Goal: Task Accomplishment & Management: Use online tool/utility

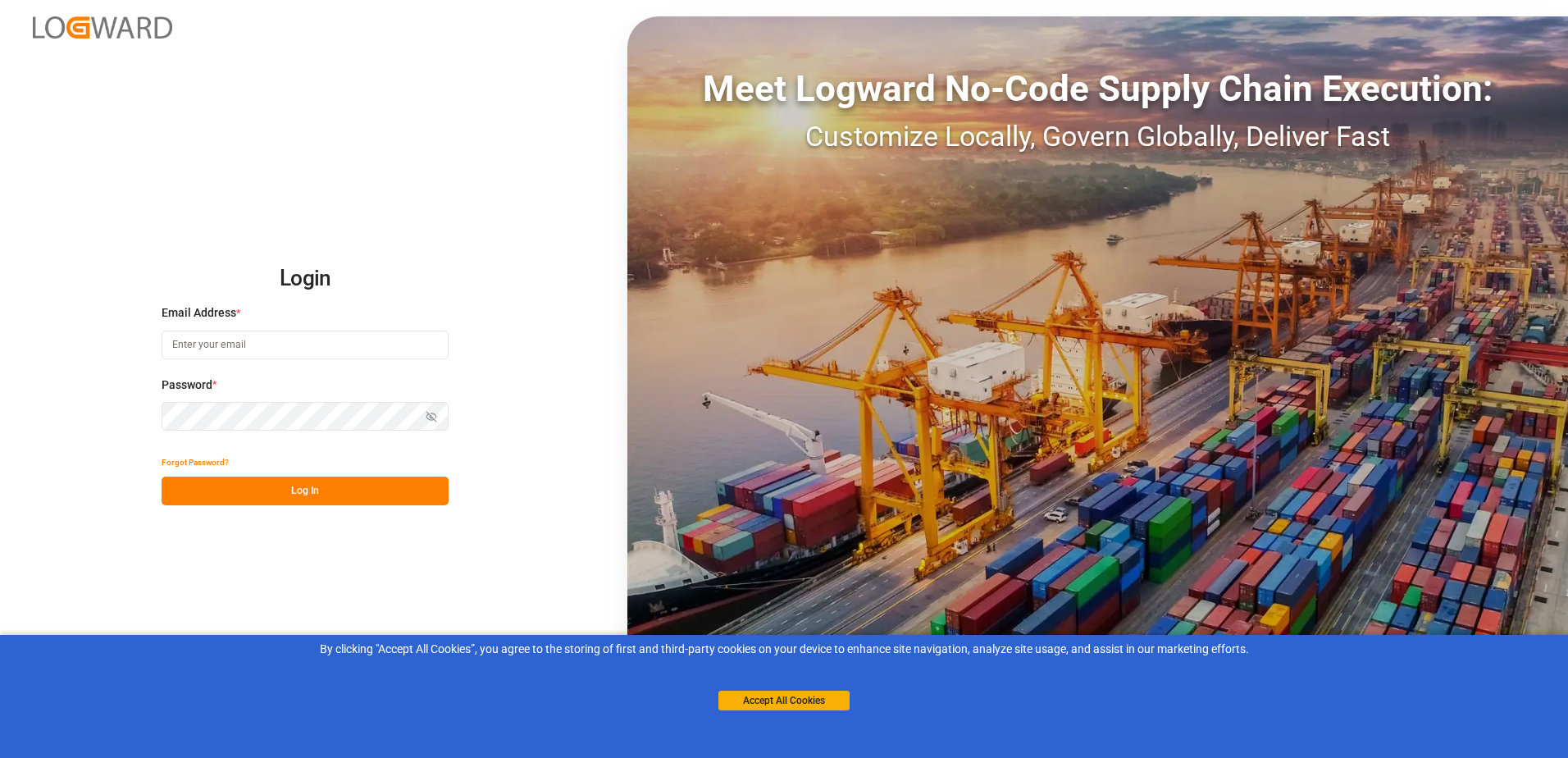
click at [391, 335] on input at bounding box center [305, 345] width 287 height 29
type input "oliver.niemeyer@logward.com"
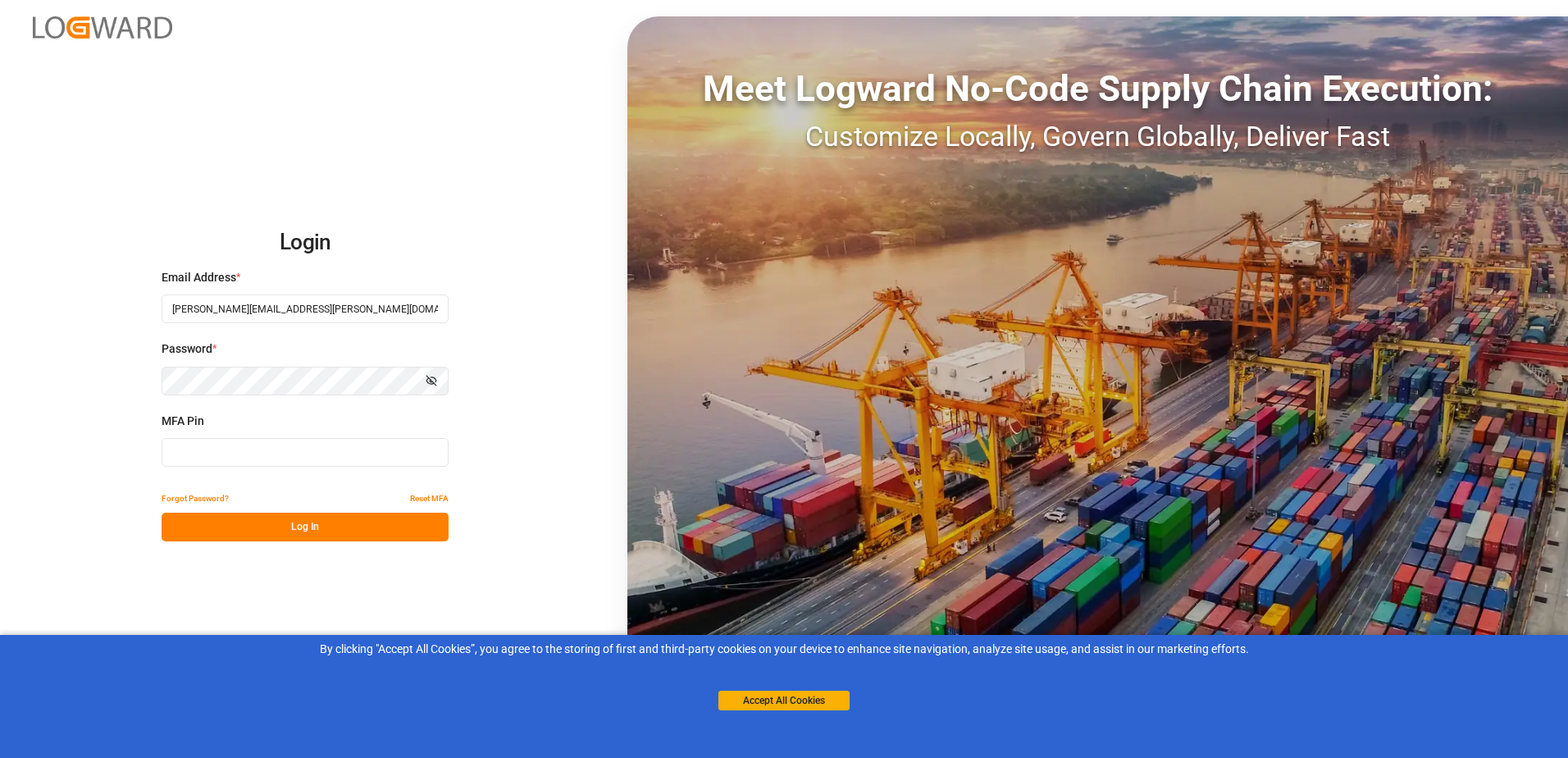
type input "973751"
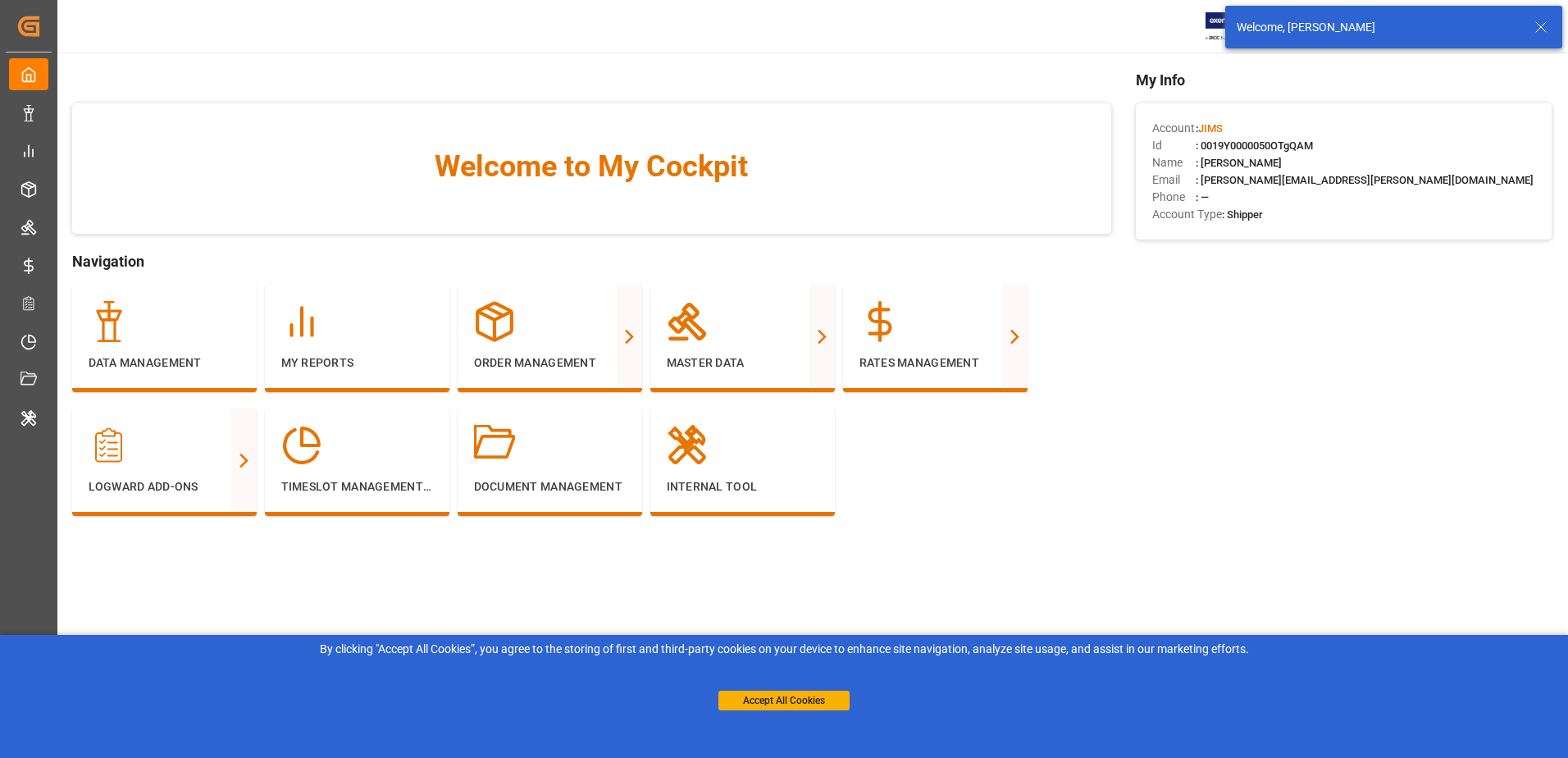
drag, startPoint x: 1538, startPoint y: 26, endPoint x: 1528, endPoint y: 22, distance: 10.8
click at [1538, 26] on icon at bounding box center [1541, 26] width 20 height 20
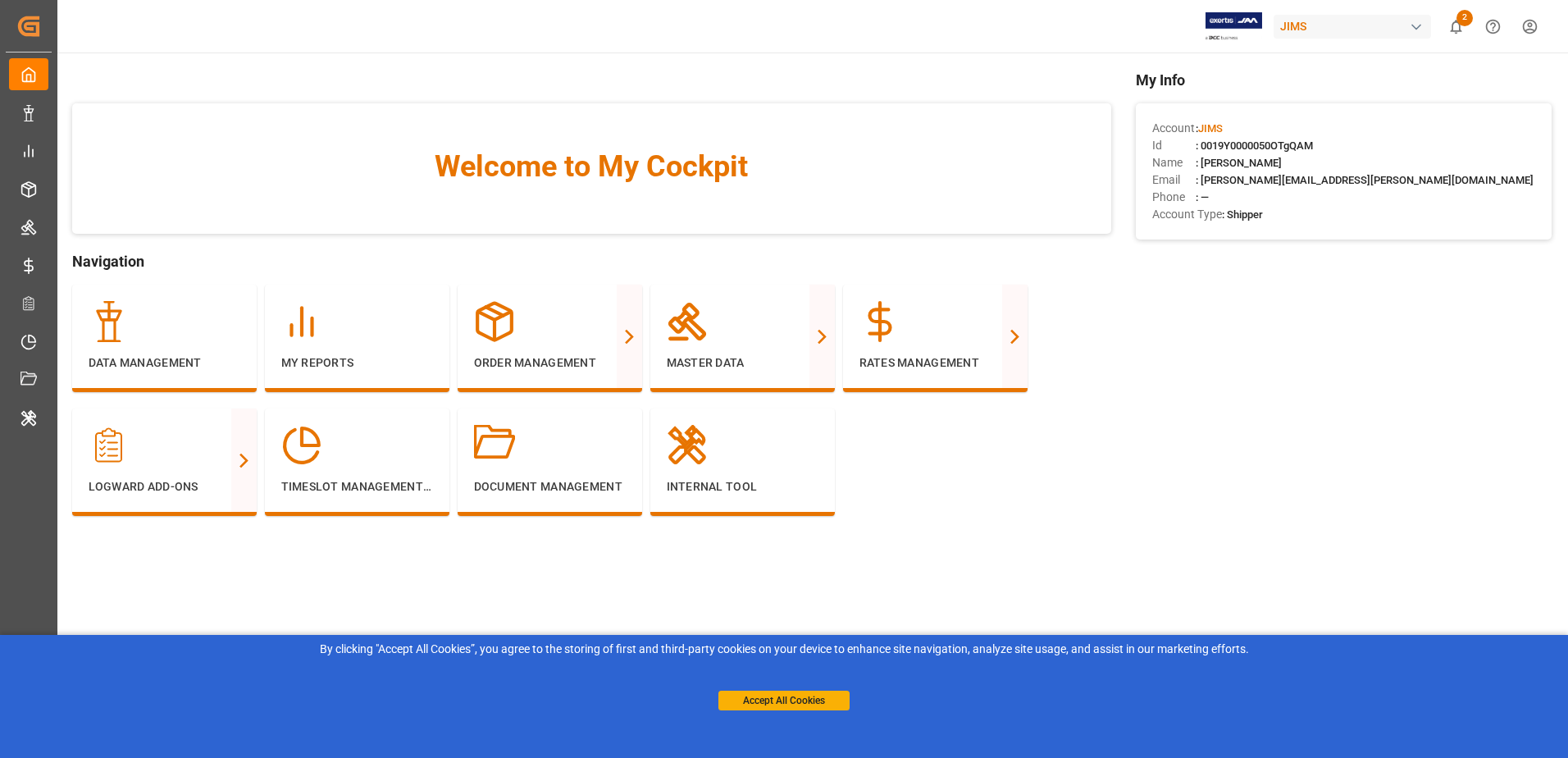
click at [1328, 25] on div "JIMS" at bounding box center [1352, 26] width 157 height 24
type input "evonik us"
click at [1281, 110] on span "Evonik US" at bounding box center [1301, 104] width 70 height 17
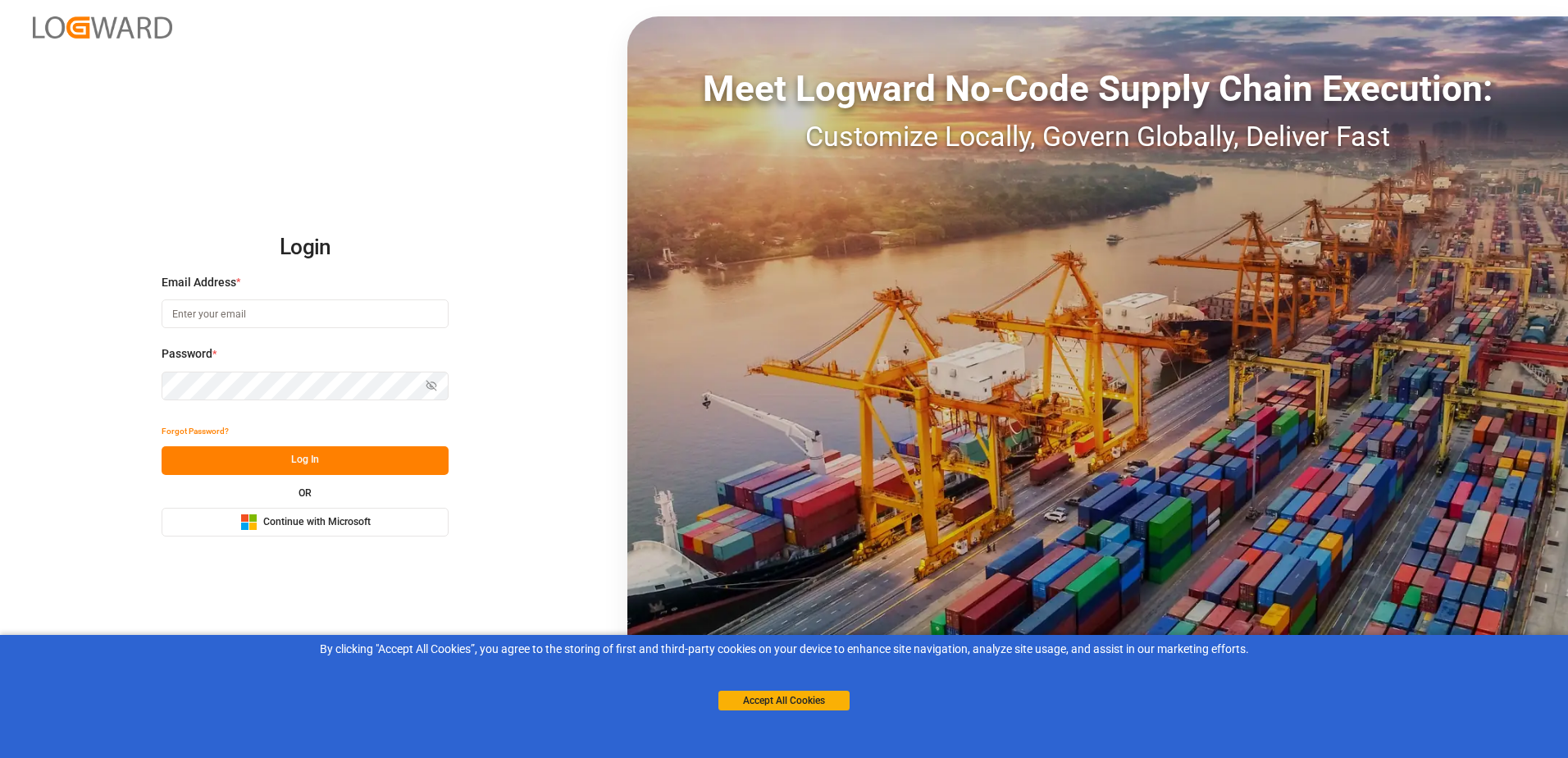
click at [332, 531] on button "Microsoft Logo Continue with Microsoft" at bounding box center [305, 522] width 287 height 29
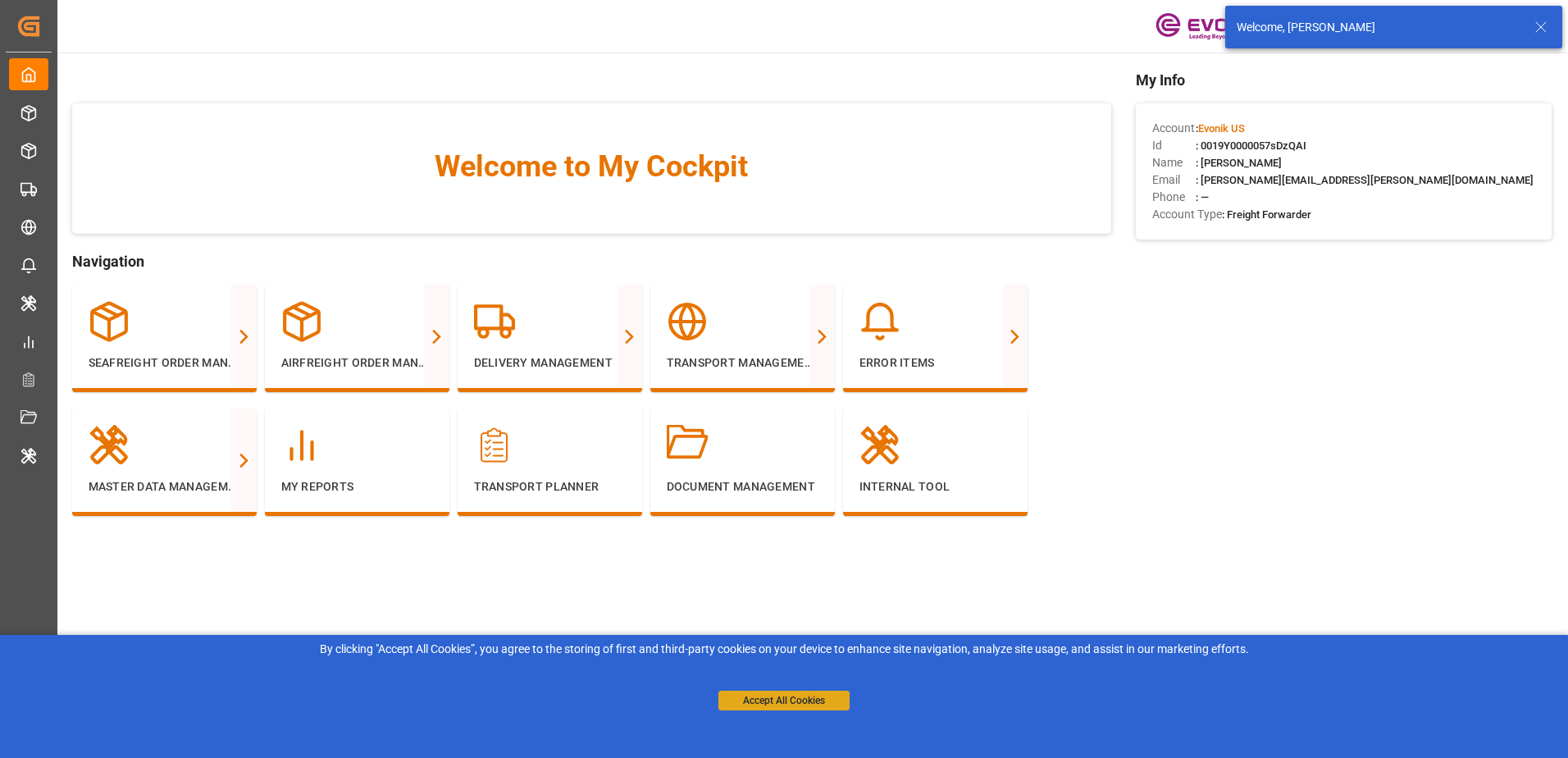
click at [801, 694] on button "Accept All Cookies" at bounding box center [784, 699] width 132 height 20
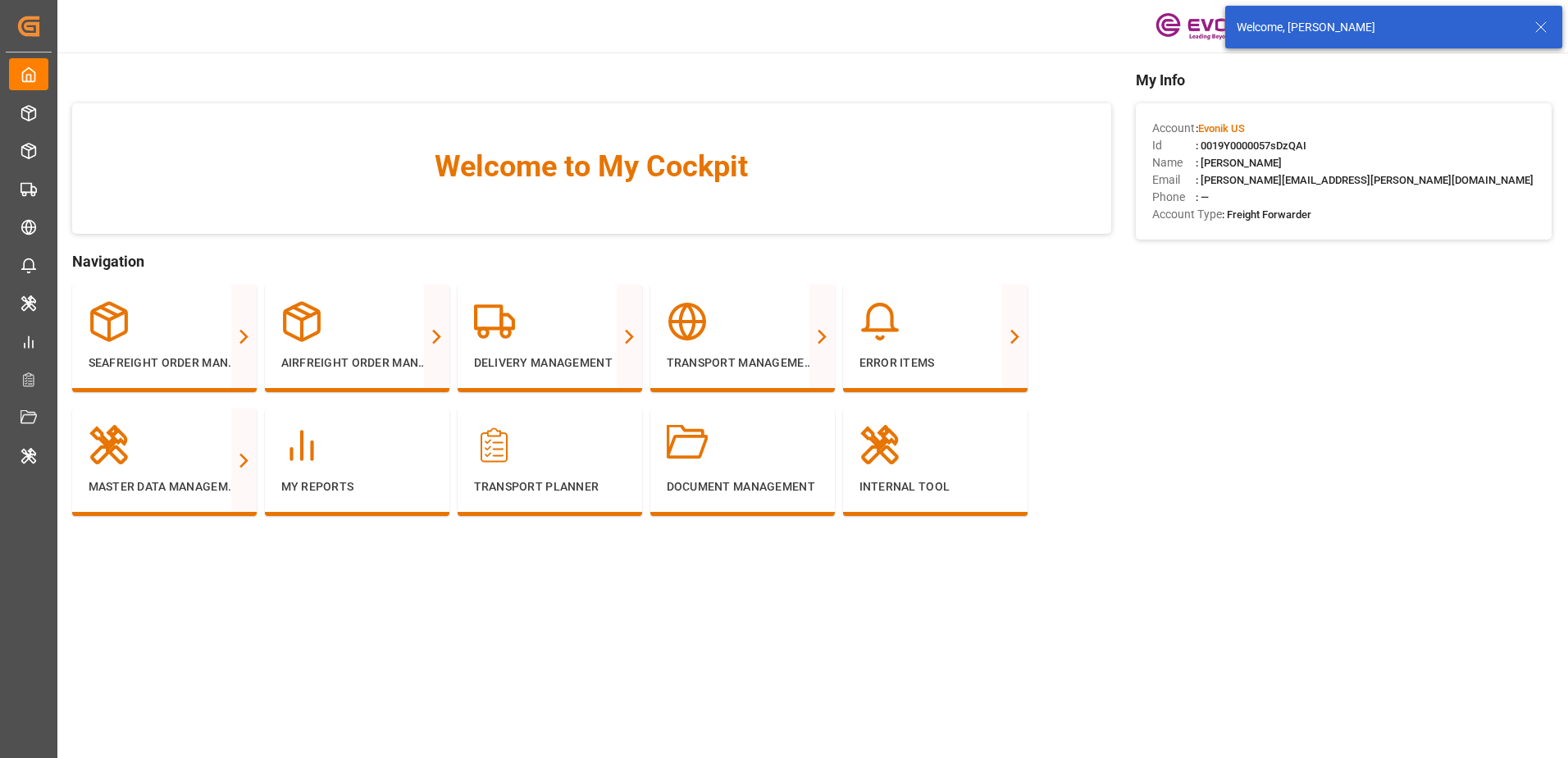
click at [830, 655] on main "Welcome to My Cockpit Navigation Seafreight Order Management All Orders All Lin…" at bounding box center [812, 417] width 1512 height 696
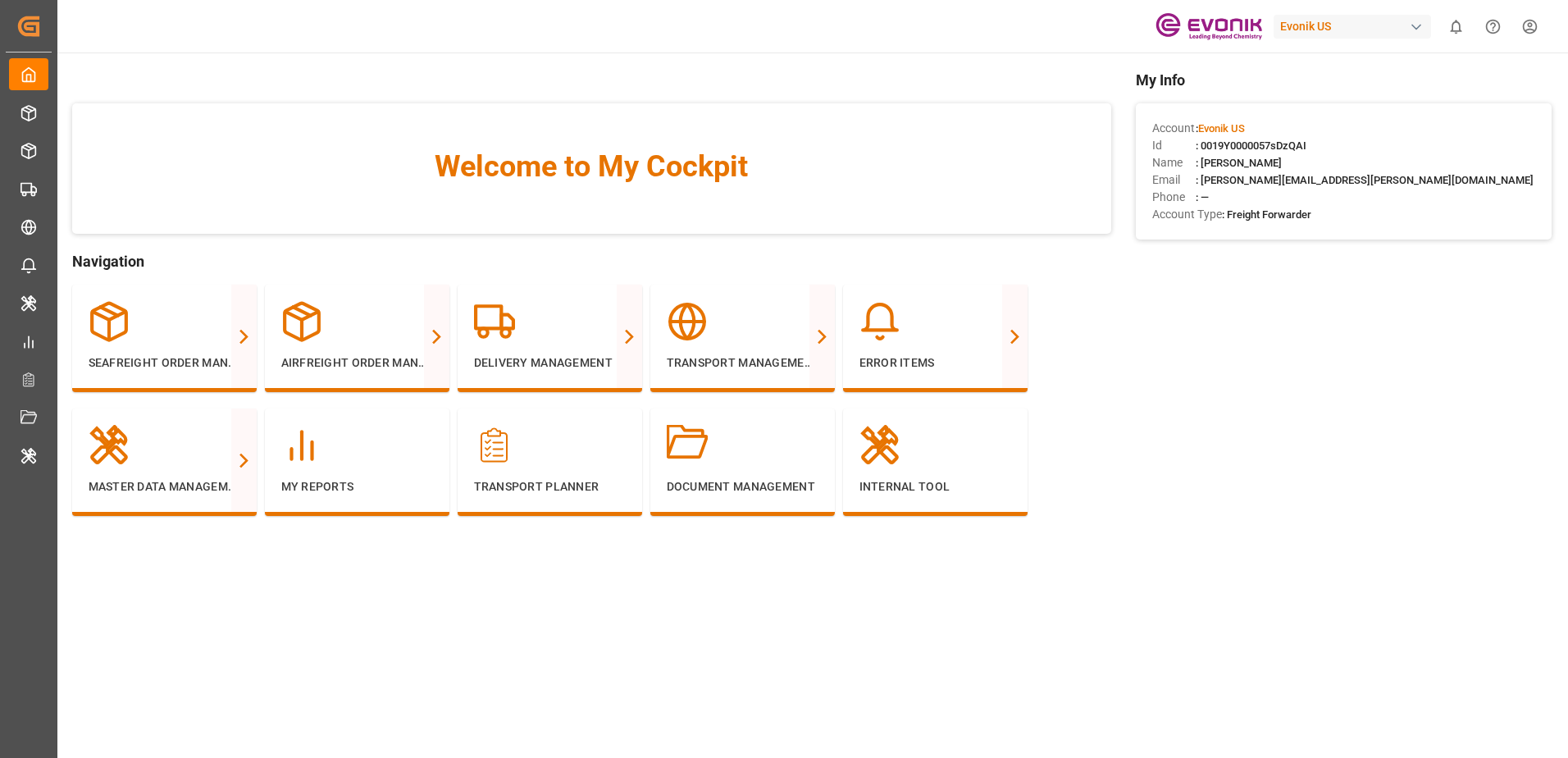
click at [610, 581] on main "Welcome to My Cockpit Navigation Seafreight Order Management All Orders All Lin…" at bounding box center [812, 417] width 1512 height 696
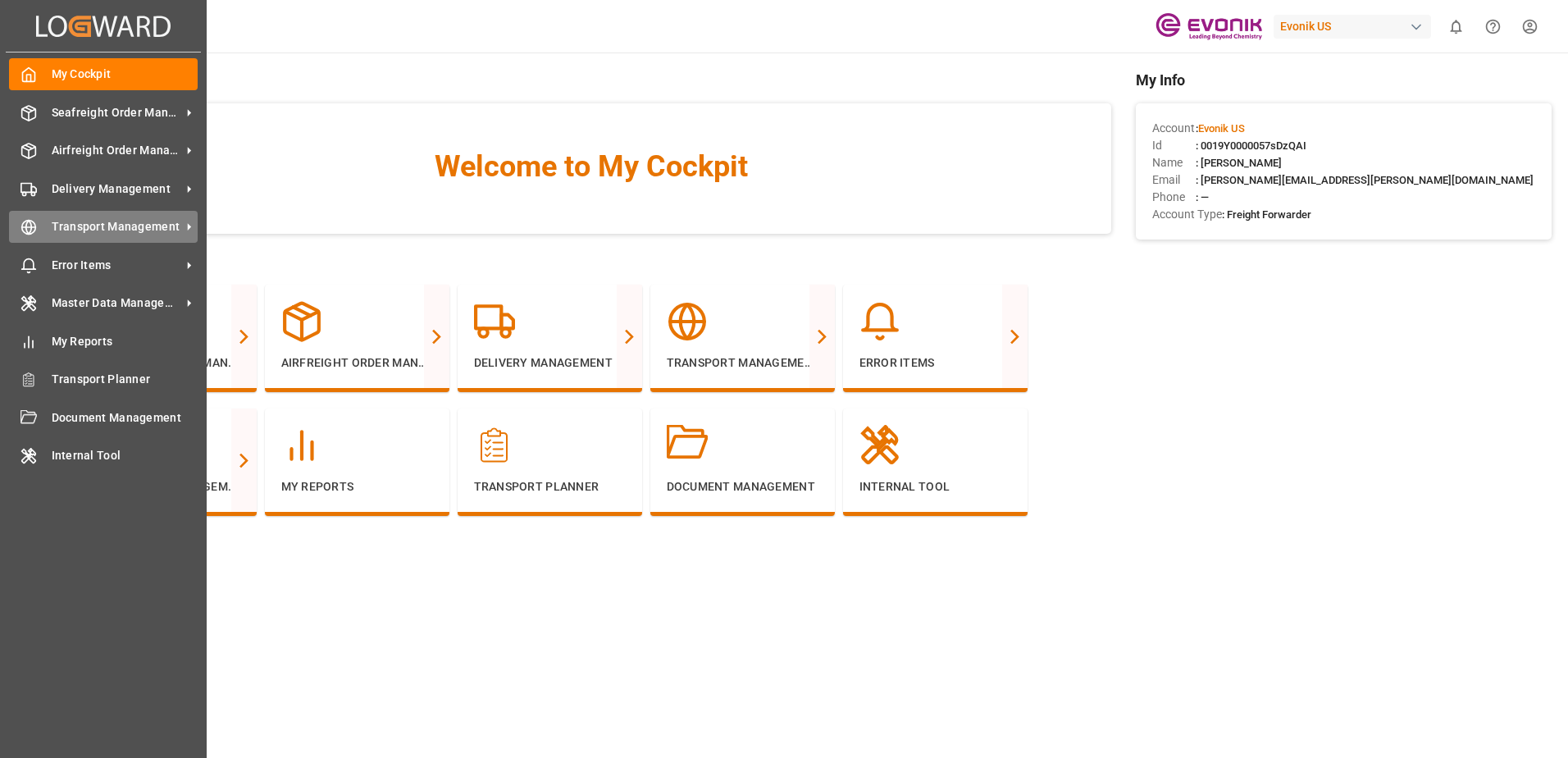
click at [38, 220] on div "Transport Management Transport Management" at bounding box center [104, 227] width 188 height 32
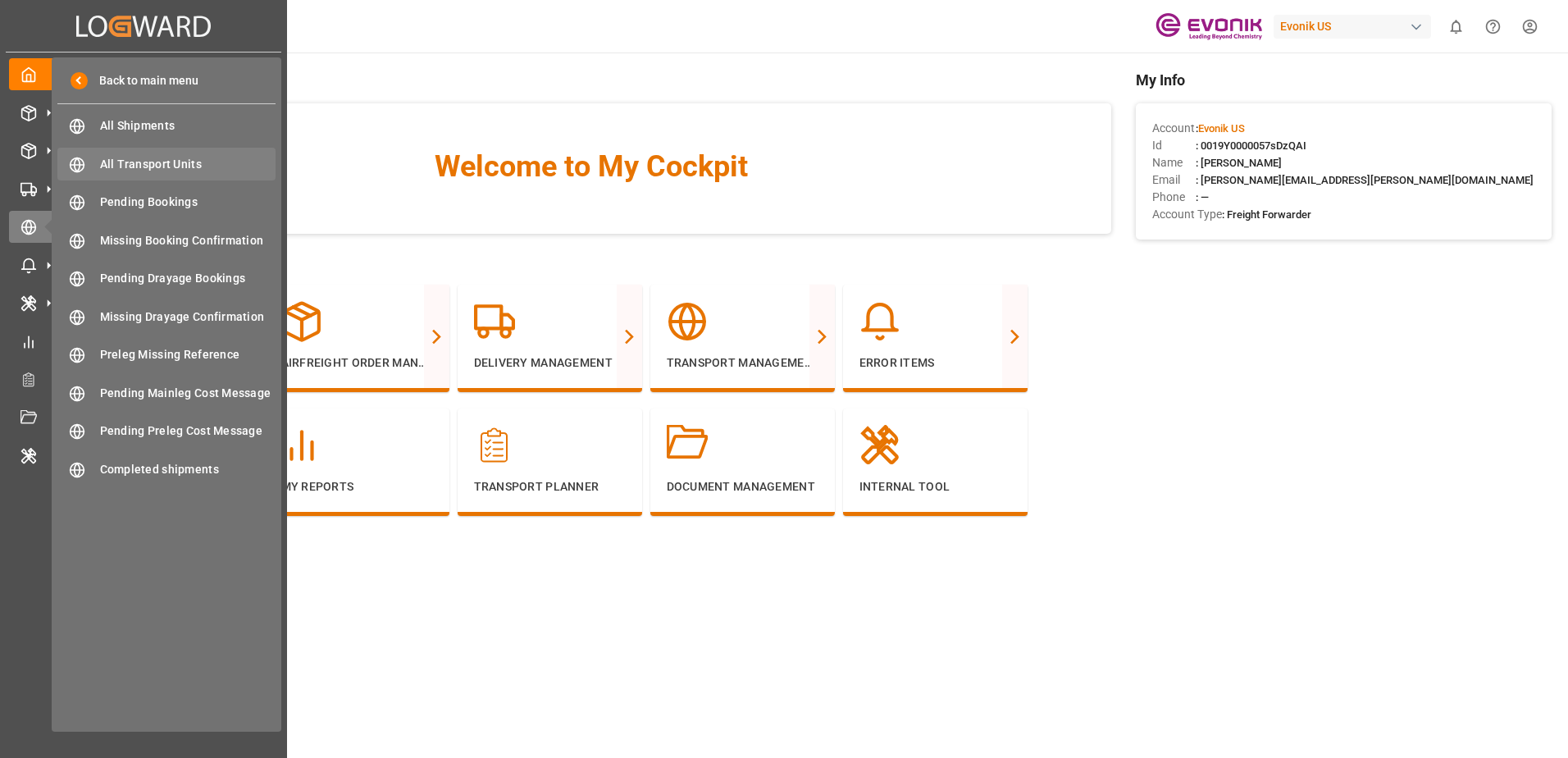
click at [183, 158] on span "All Transport Units" at bounding box center [188, 165] width 177 height 17
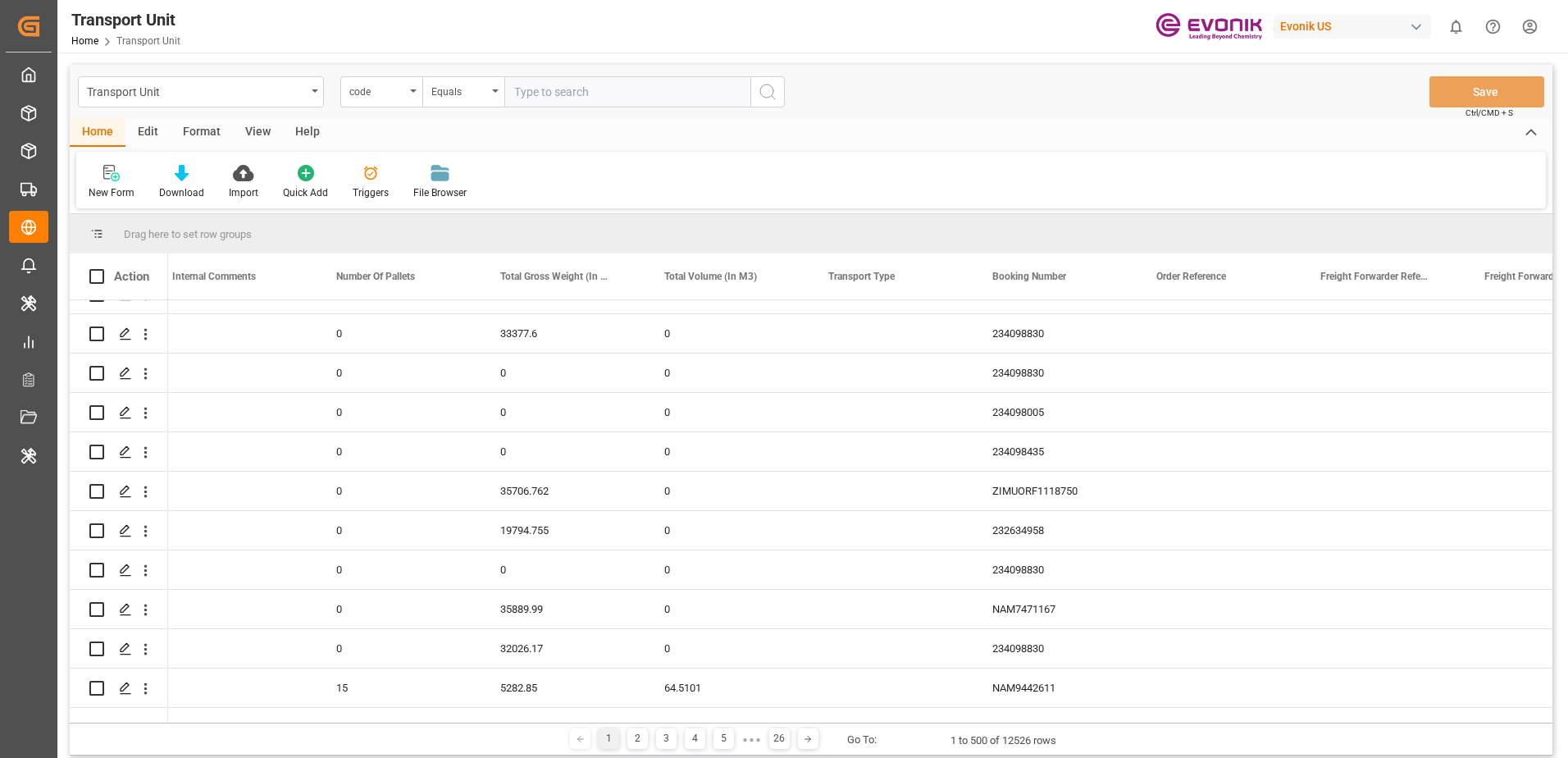
scroll to position [7216, 0]
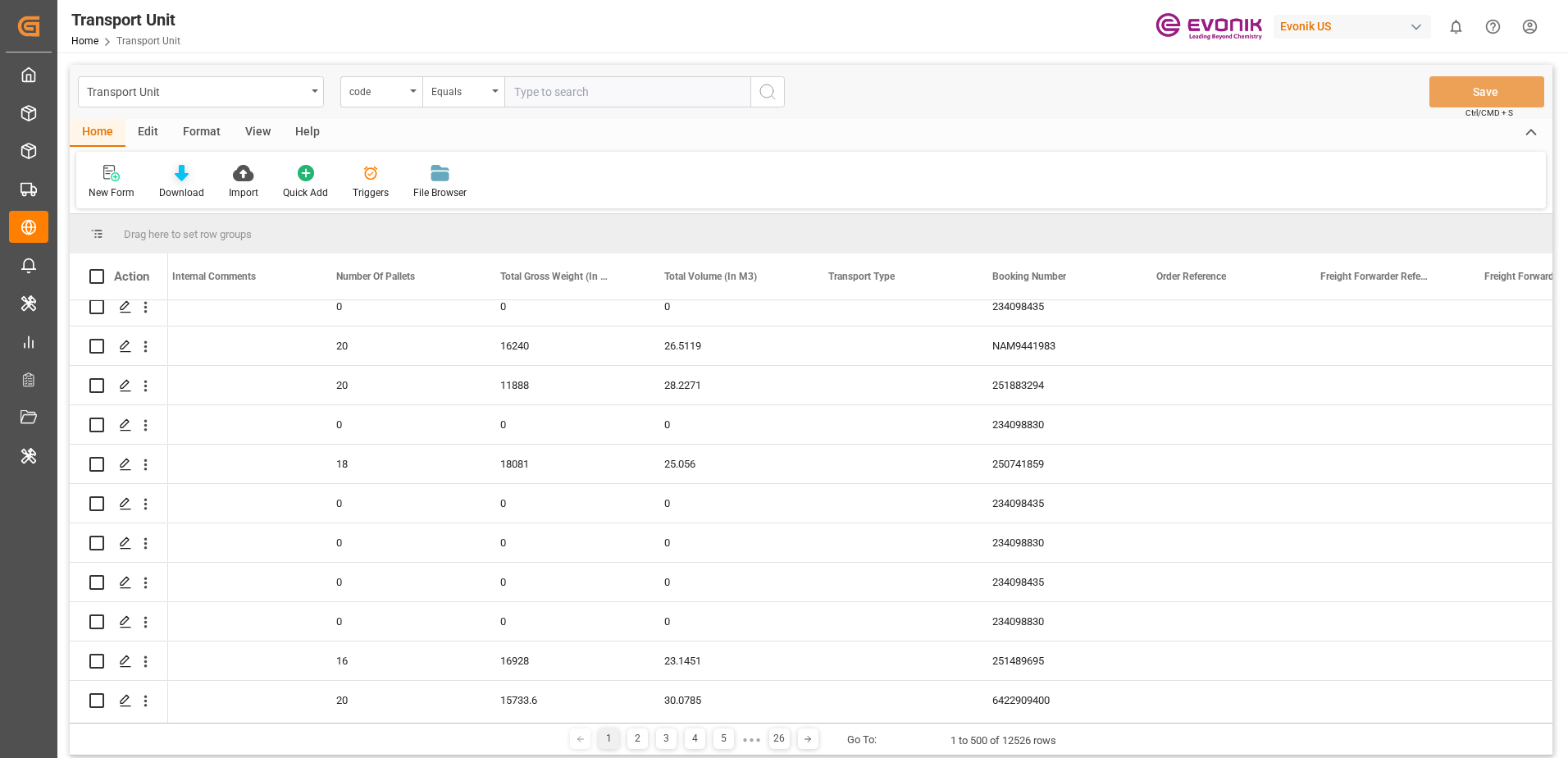
click at [177, 175] on icon at bounding box center [182, 172] width 14 height 16
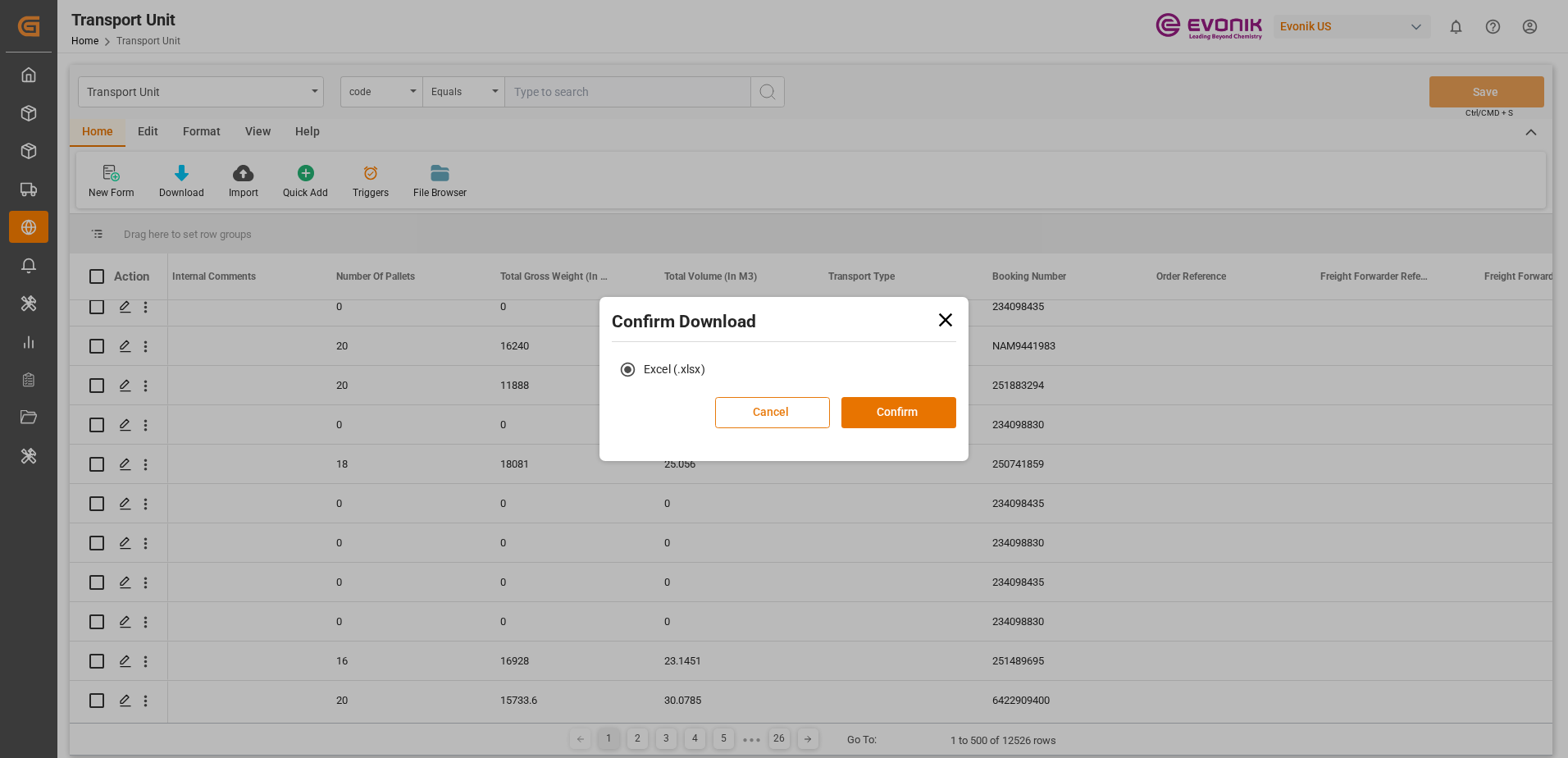
click at [791, 416] on button "Cancel" at bounding box center [772, 413] width 115 height 31
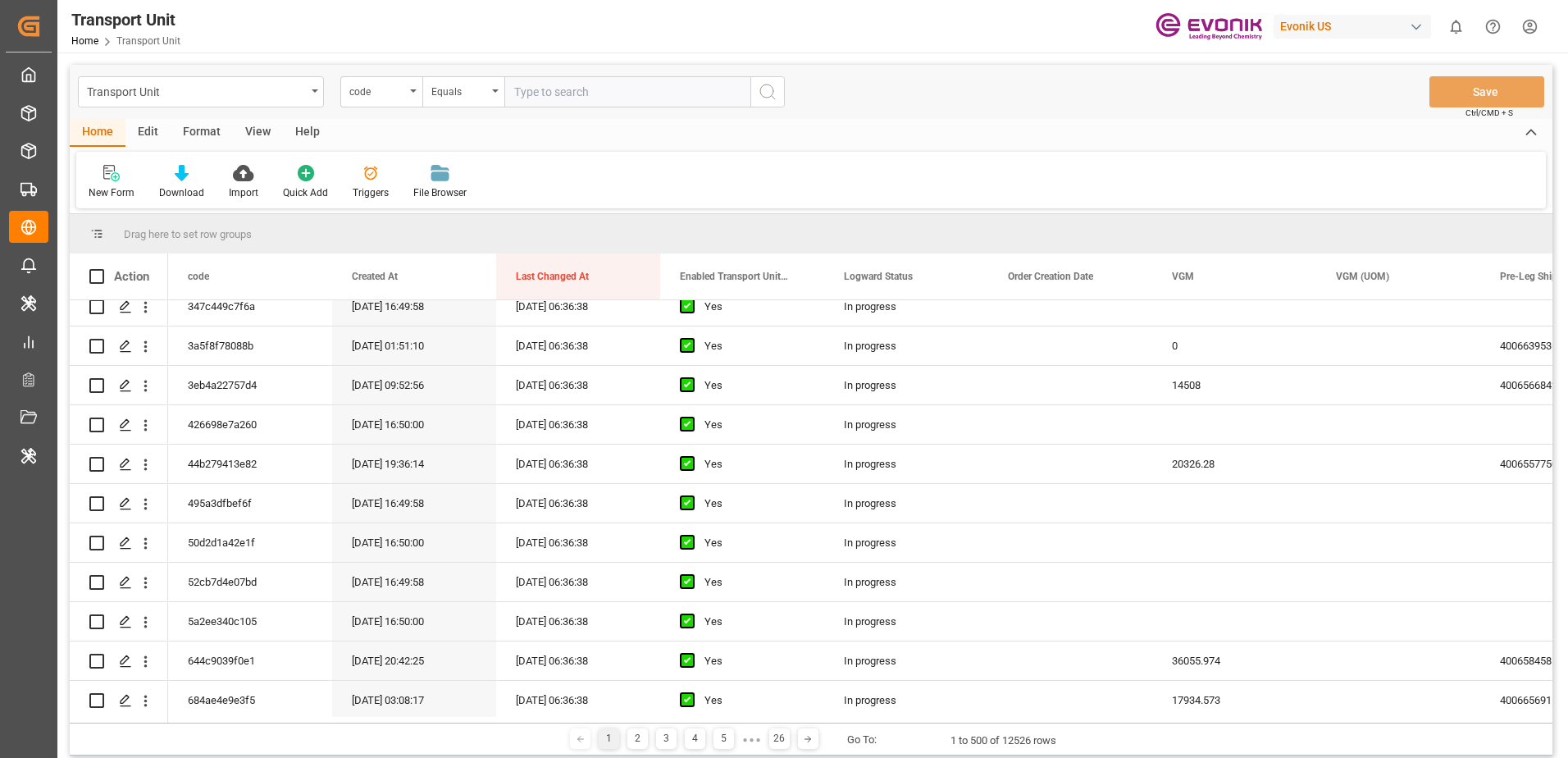
scroll to position [0, 0]
click at [413, 87] on div "code" at bounding box center [381, 92] width 82 height 31
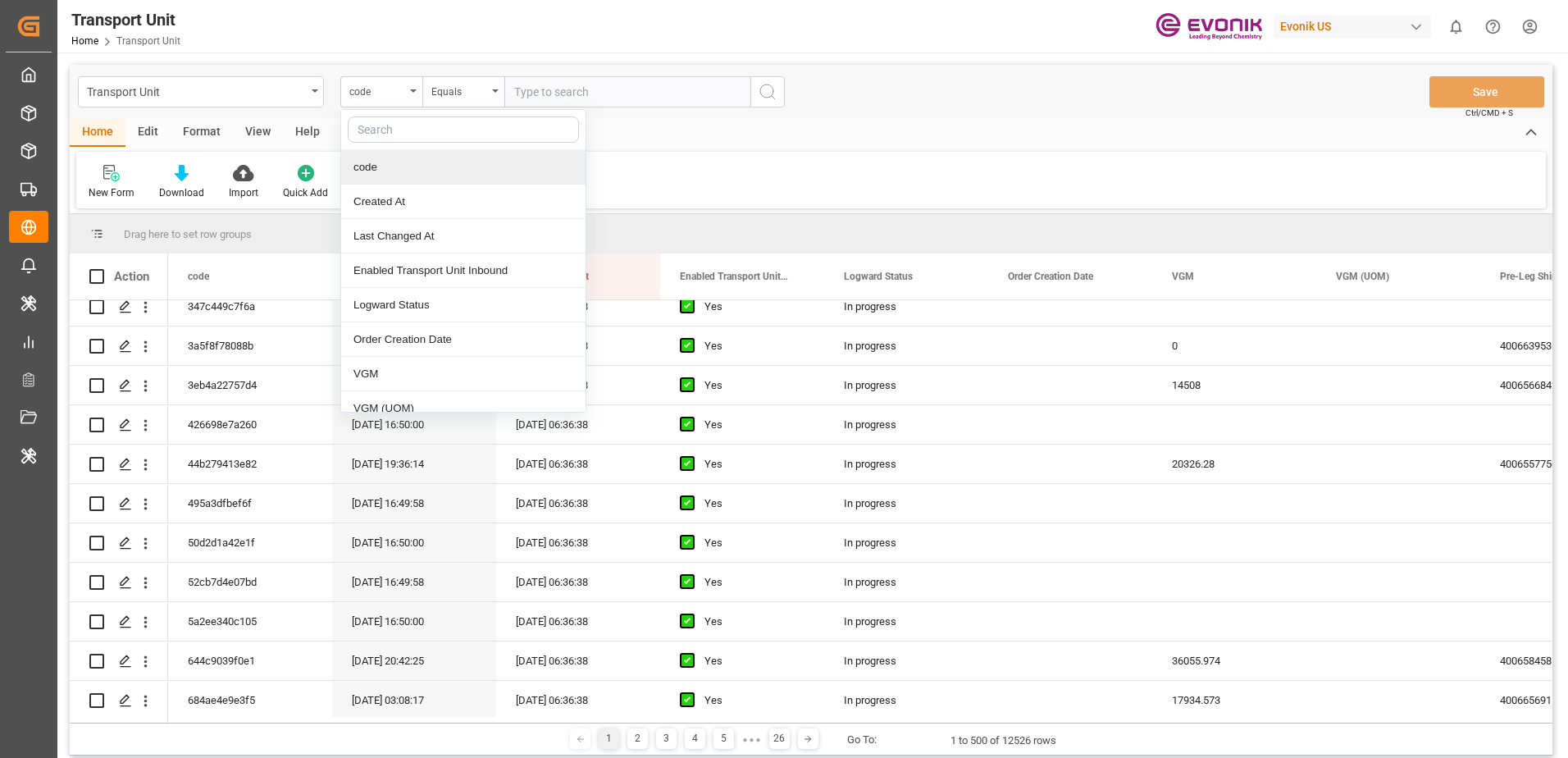
click at [419, 133] on input "text" at bounding box center [464, 129] width 231 height 26
type input "boo"
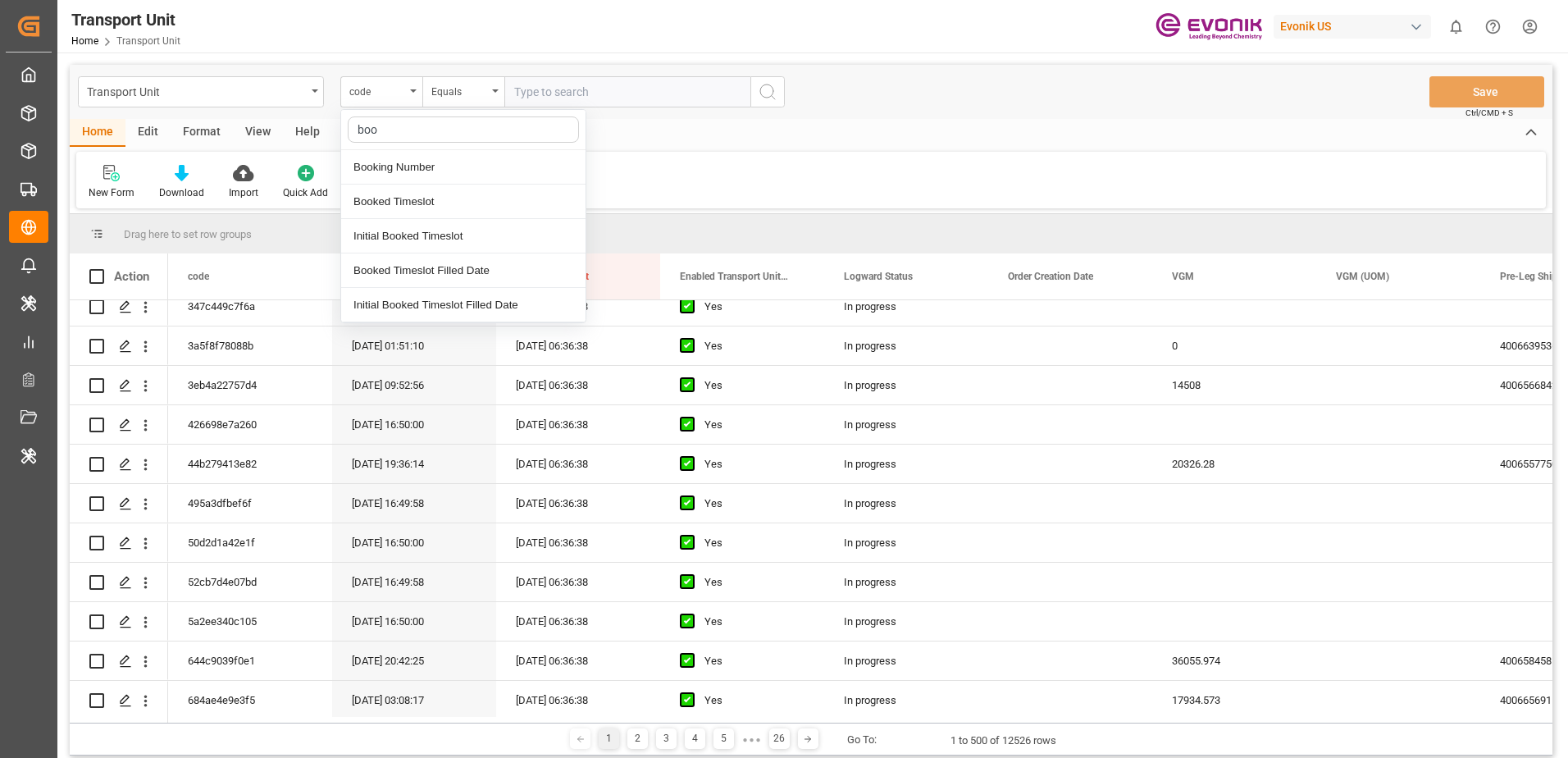
click at [419, 163] on div "Booking Number" at bounding box center [464, 167] width 244 height 35
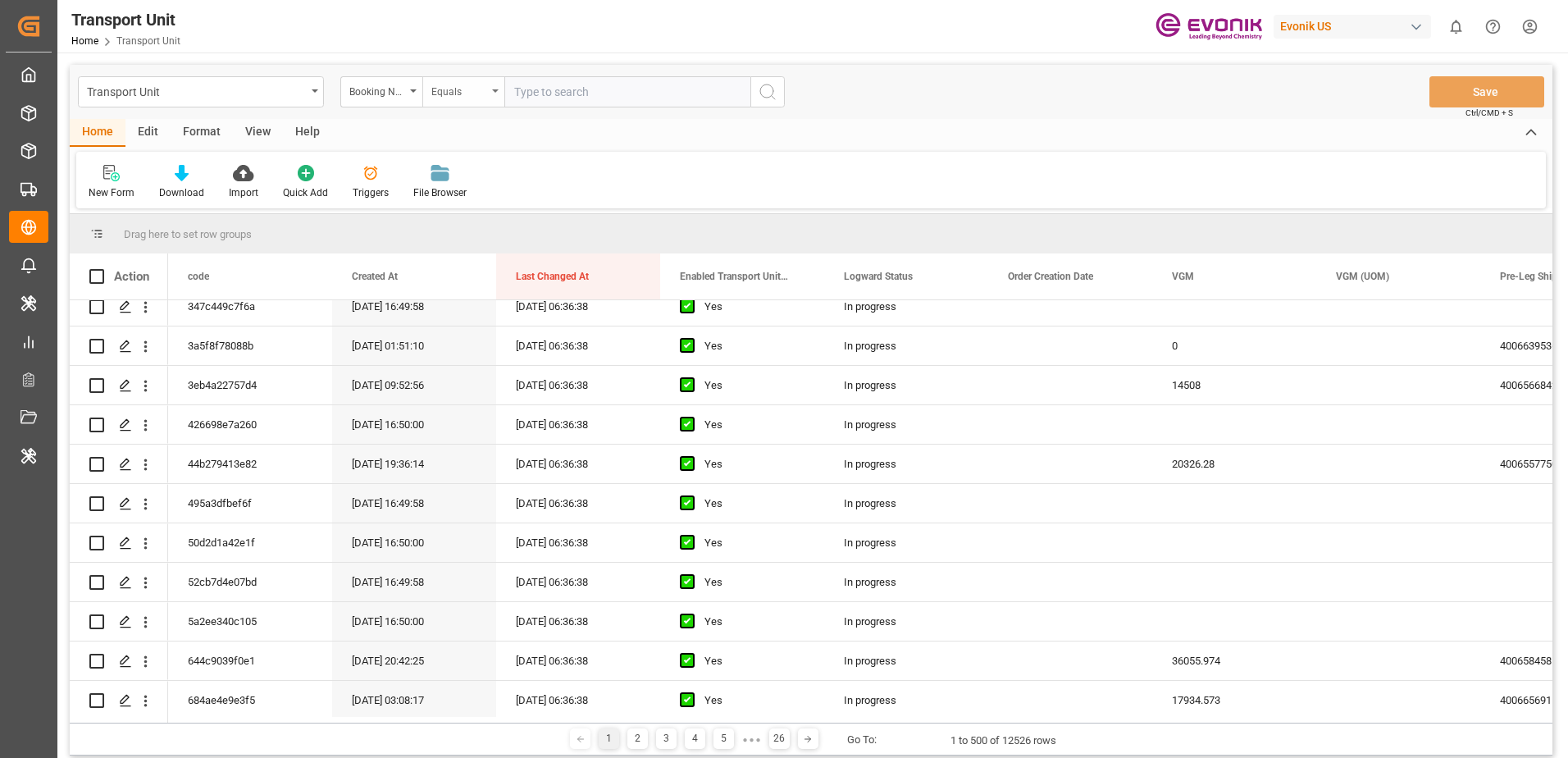
click at [485, 96] on div "Equals" at bounding box center [459, 90] width 56 height 19
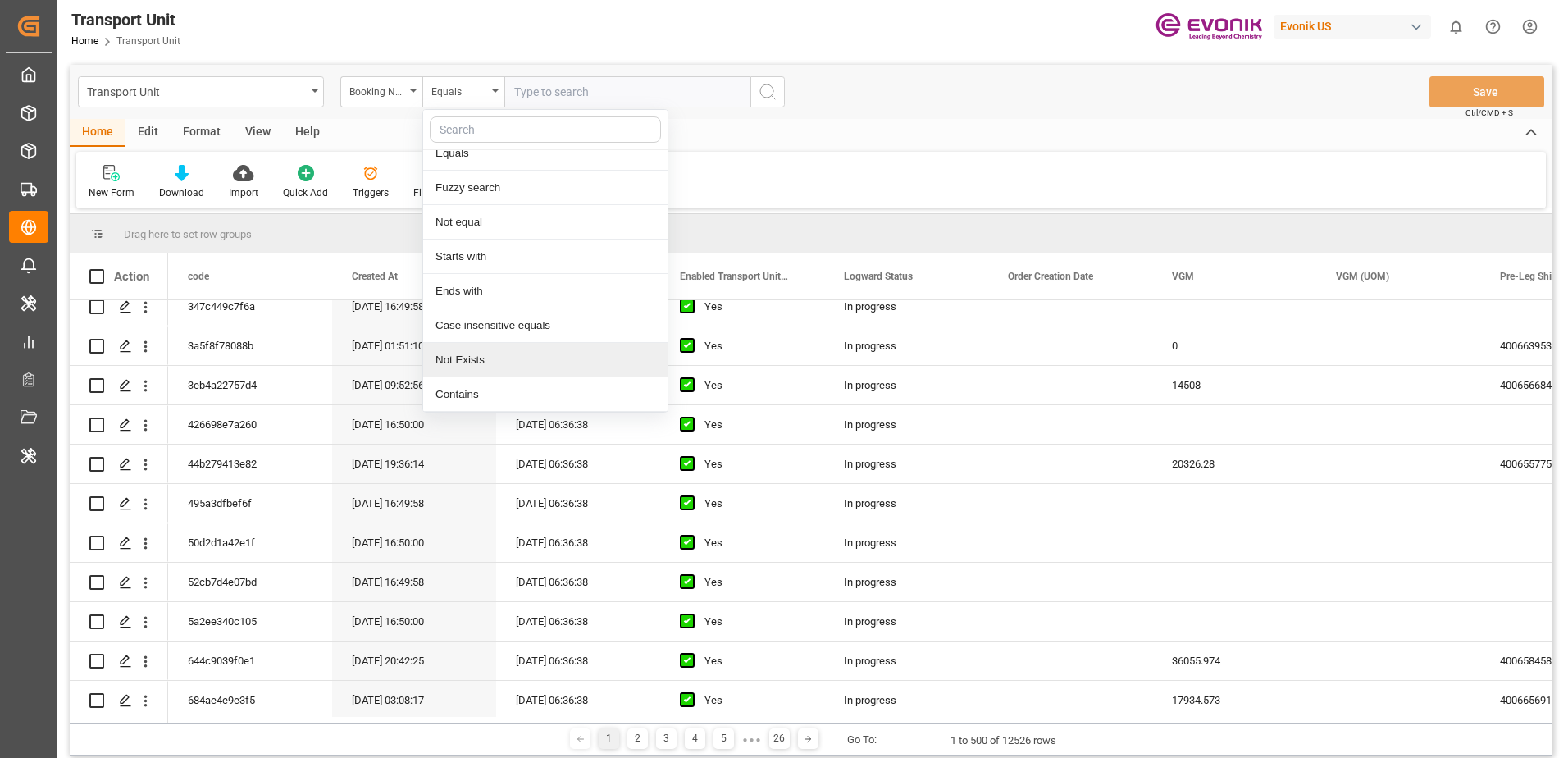
click at [481, 350] on div "Not Exists" at bounding box center [545, 360] width 244 height 35
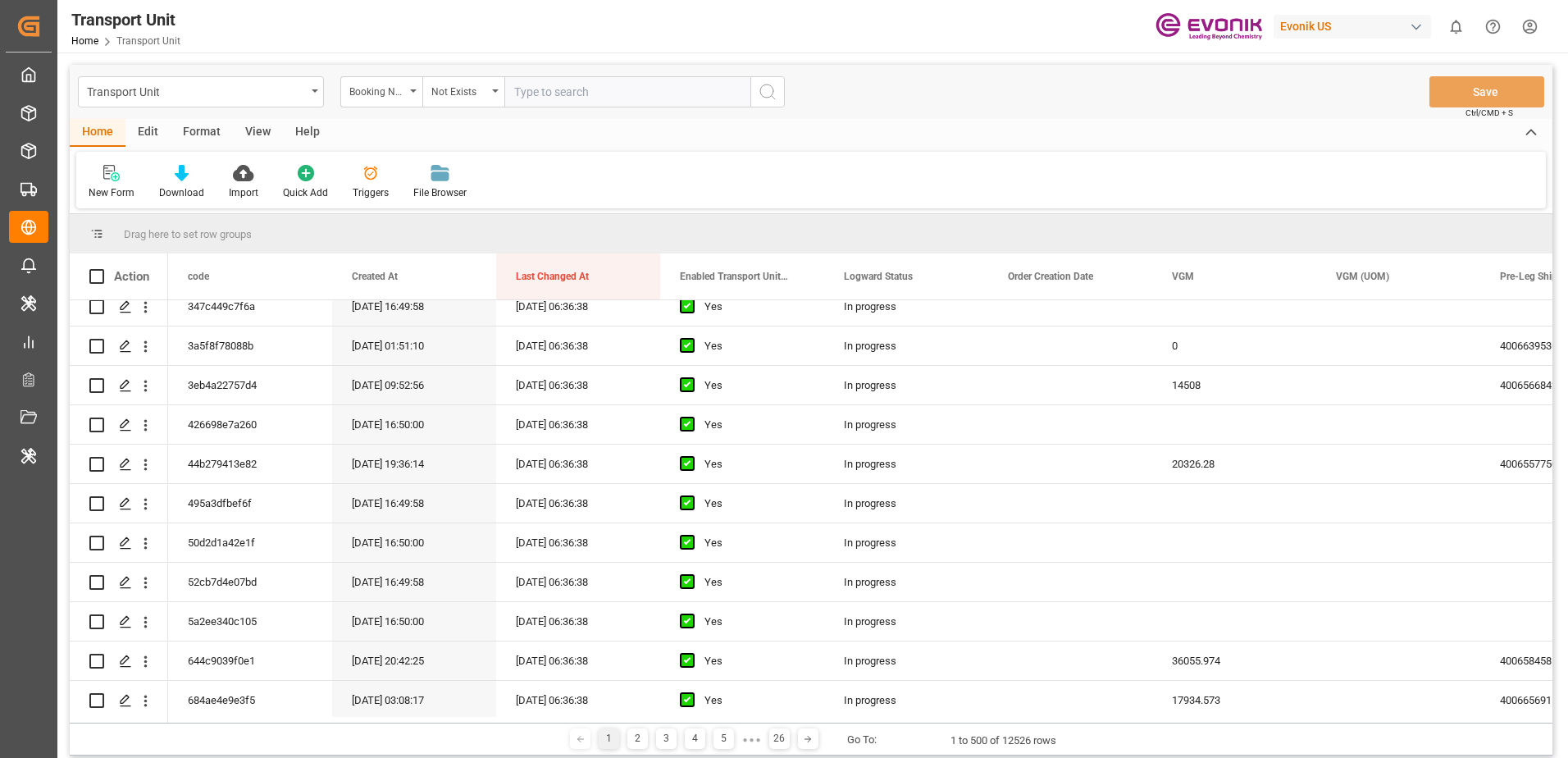
click at [762, 91] on icon "search button" at bounding box center [767, 92] width 20 height 20
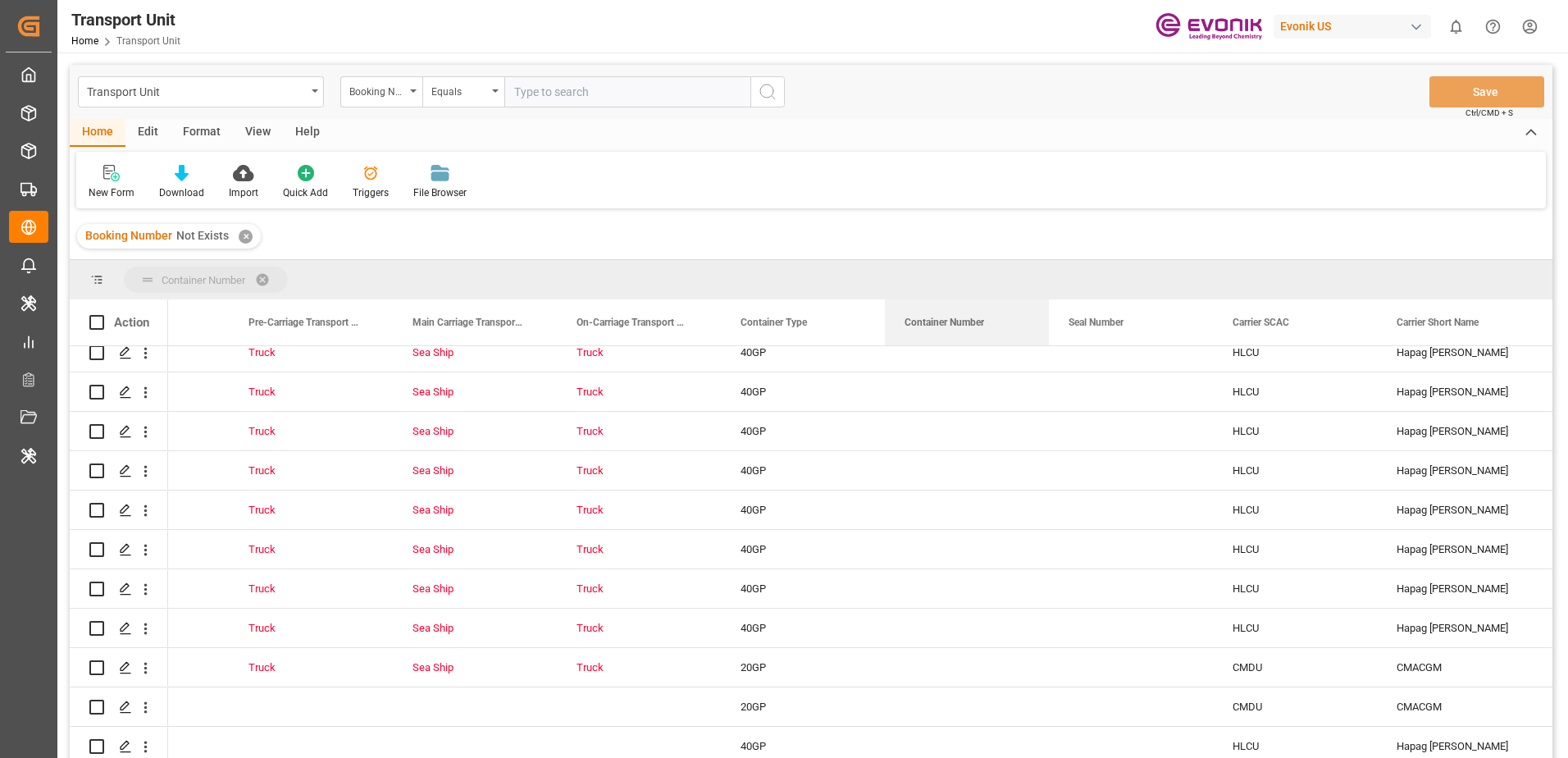
drag, startPoint x: 953, startPoint y: 324, endPoint x: 717, endPoint y: 322, distance: 236.0
